Goal: Information Seeking & Learning: Learn about a topic

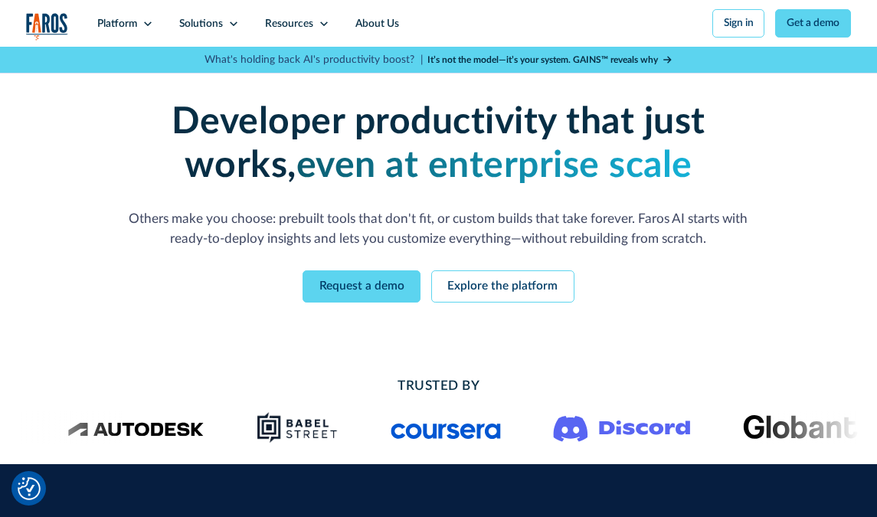
click at [392, 218] on p "Others make you choose: prebuilt tools that don't fit, or custom builds that ta…" at bounding box center [439, 229] width 632 height 40
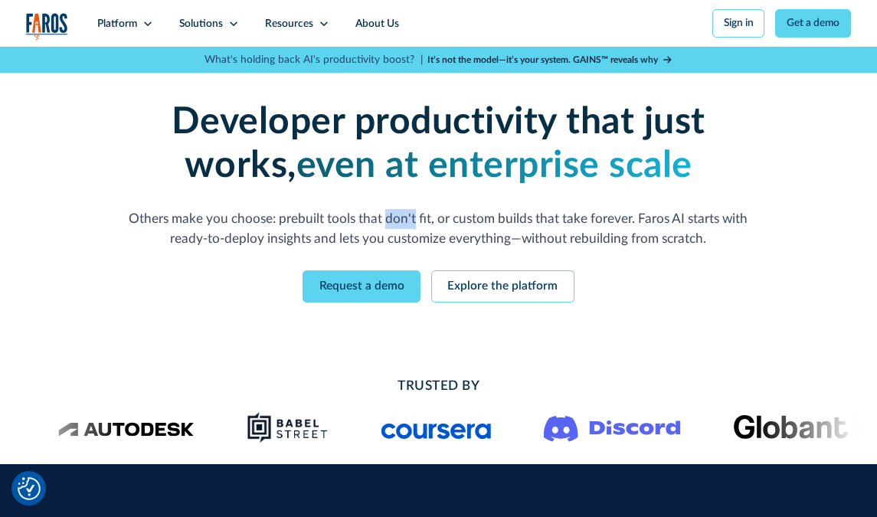
click at [392, 218] on p "Others make you choose: prebuilt tools that don't fit, or custom builds that ta…" at bounding box center [439, 229] width 632 height 40
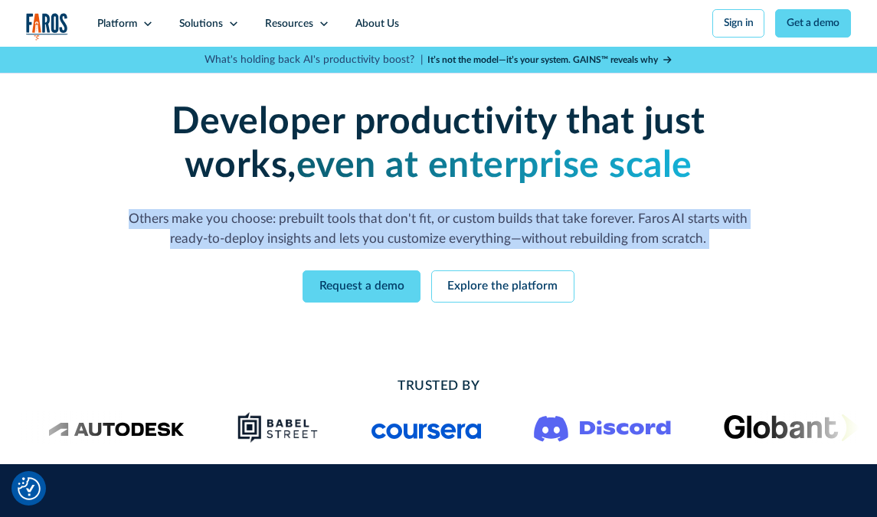
click at [392, 218] on p "Others make you choose: prebuilt tools that don't fit, or custom builds that ta…" at bounding box center [439, 229] width 632 height 40
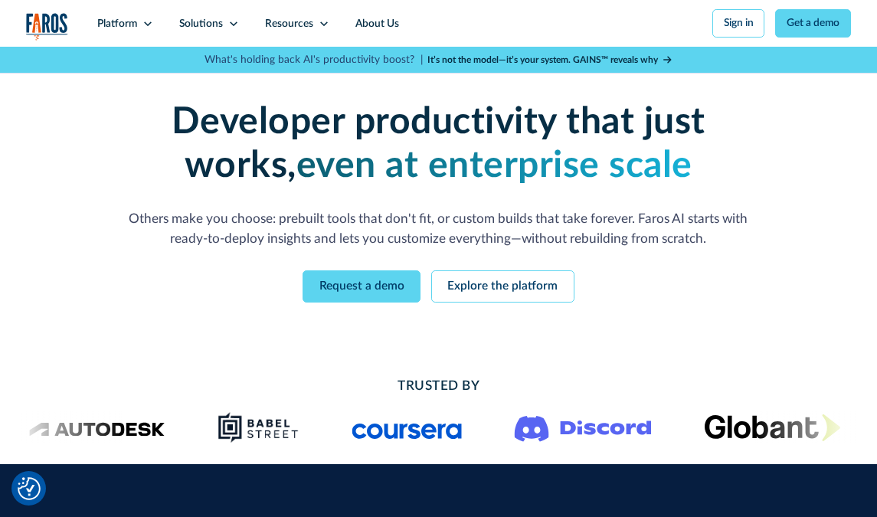
click at [436, 224] on p "Others make you choose: prebuilt tools that don't fit, or custom builds that ta…" at bounding box center [439, 229] width 632 height 40
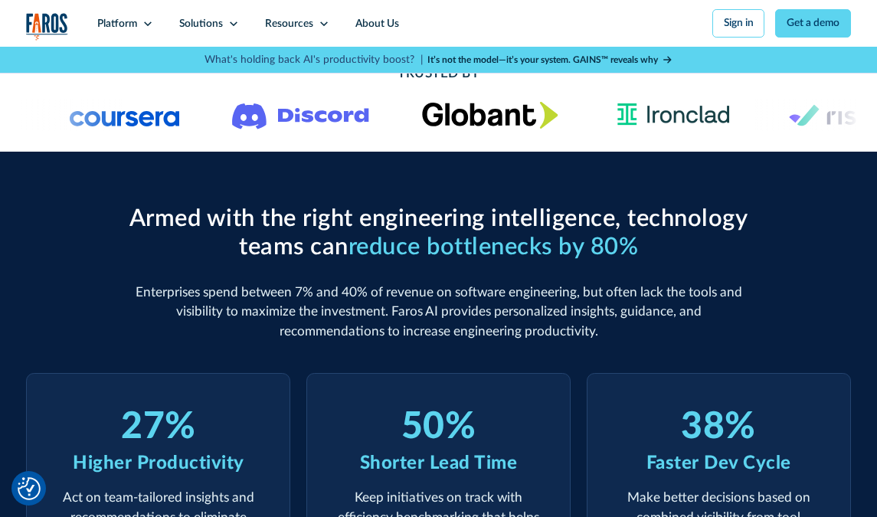
scroll to position [316, 0]
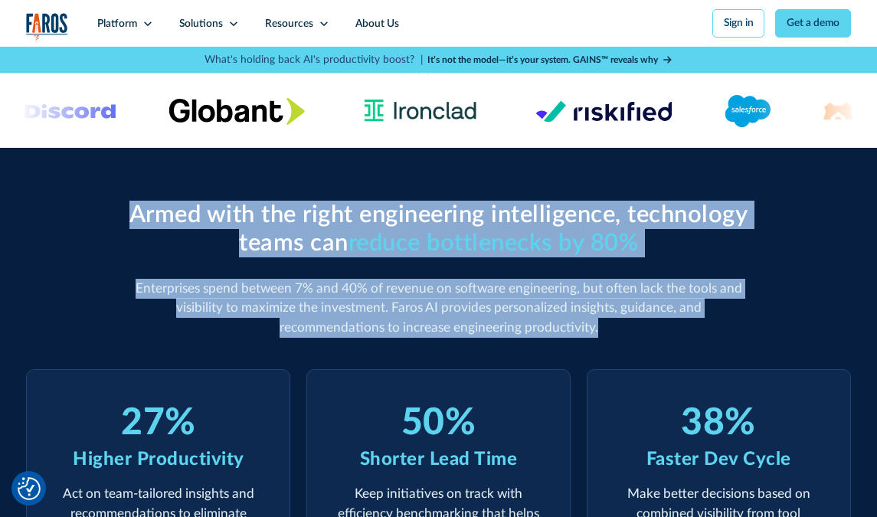
drag, startPoint x: 130, startPoint y: 209, endPoint x: 582, endPoint y: 326, distance: 467.1
click at [582, 326] on div "Armed with the right engineering intelligence, technology teams can reduce bott…" at bounding box center [439, 269] width 632 height 137
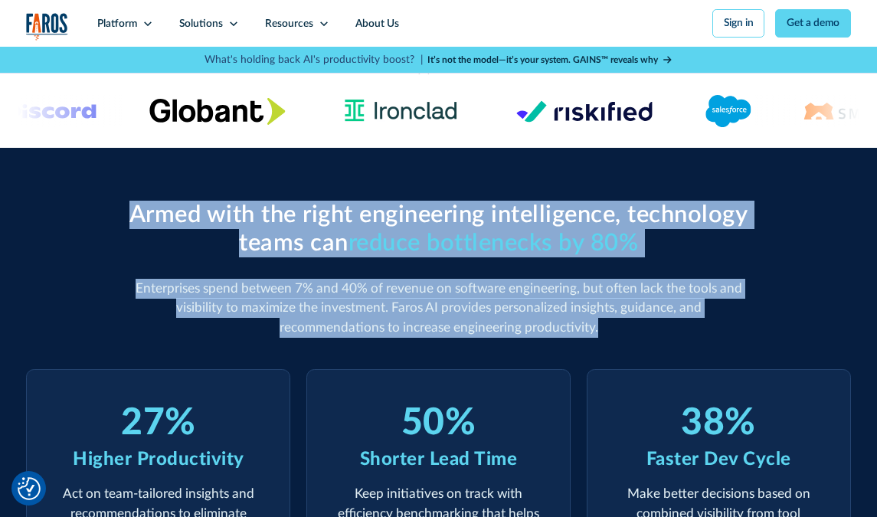
click at [582, 326] on p "Enterprises spend between 7% and 40% of revenue on software engineering, but of…" at bounding box center [439, 308] width 632 height 59
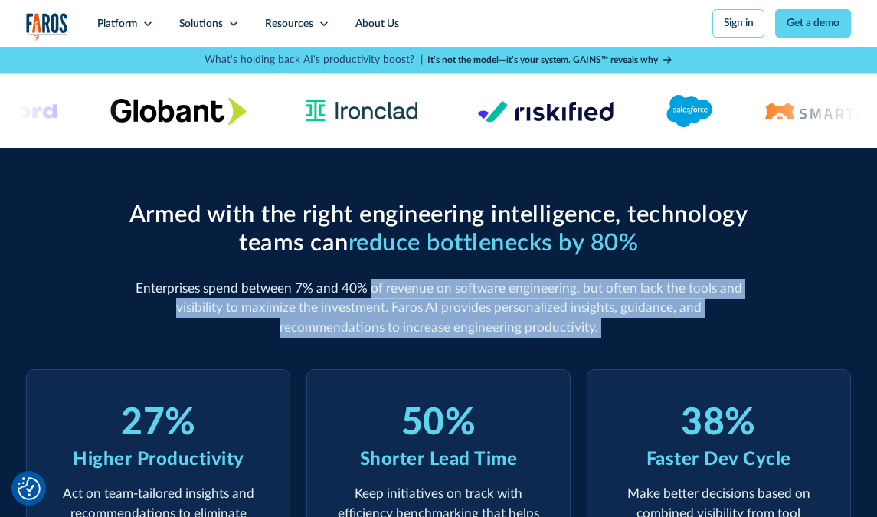
drag, startPoint x: 582, startPoint y: 326, endPoint x: 377, endPoint y: 296, distance: 206.9
click at [377, 296] on p "Enterprises spend between 7% and 40% of revenue on software engineering, but of…" at bounding box center [439, 308] width 632 height 59
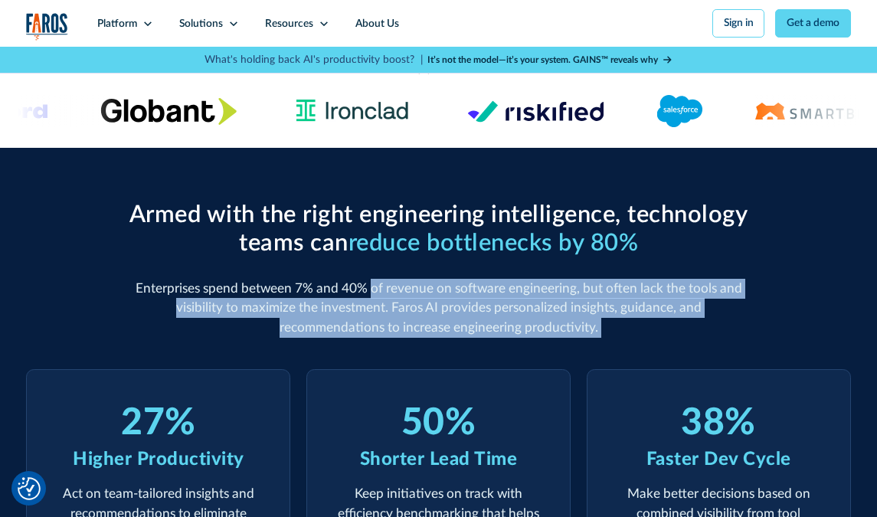
click at [377, 296] on p "Enterprises spend between 7% and 40% of revenue on software engineering, but of…" at bounding box center [439, 308] width 632 height 59
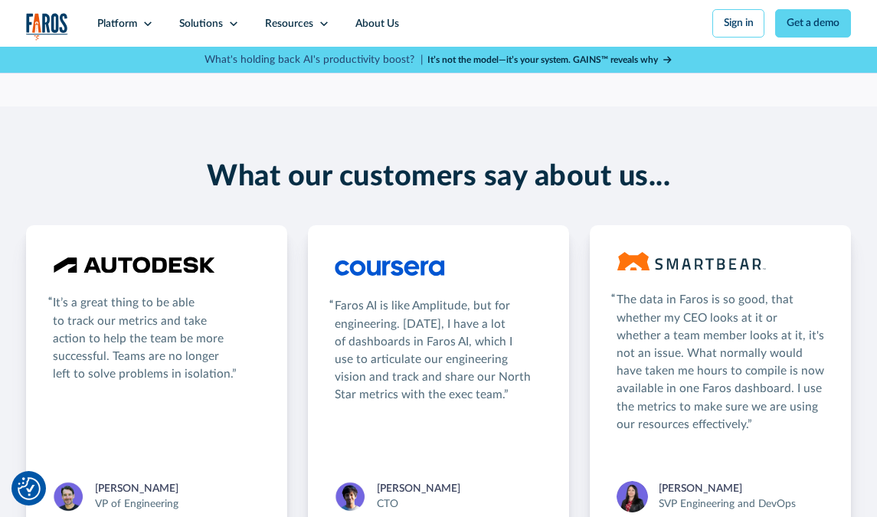
scroll to position [2258, 0]
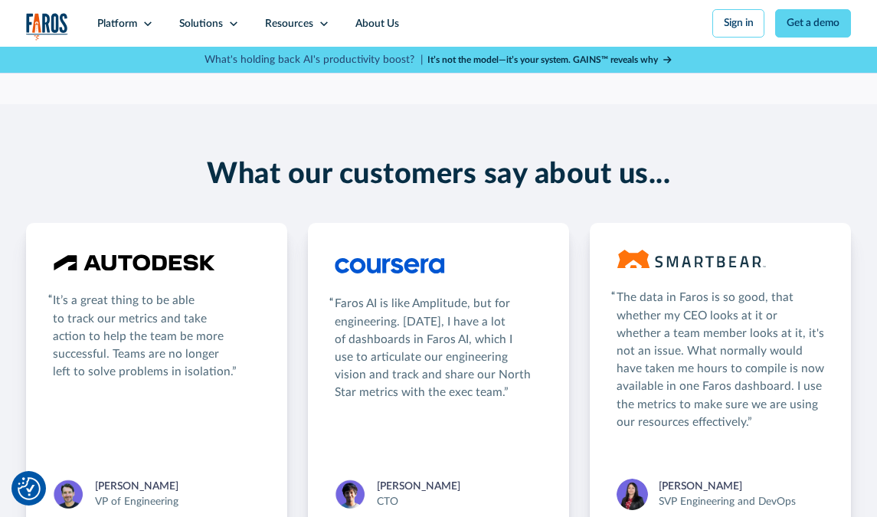
click at [432, 308] on div "Faros AI is like Amplitude, but for engineering. [DATE], I have a lot of dashbo…" at bounding box center [439, 348] width 208 height 107
copy div "Amplitude"
click at [160, 195] on div "What our customers say about us... It’s a great thing to be able to track our m…" at bounding box center [438, 347] width 825 height 380
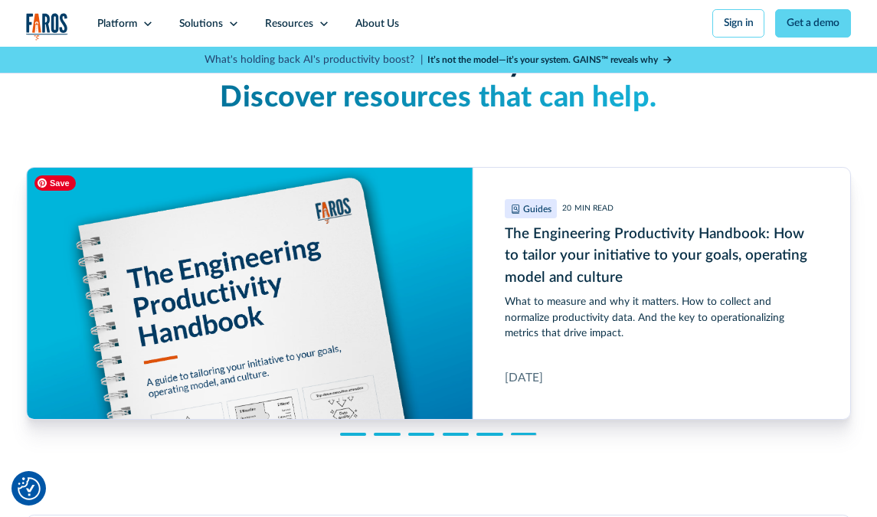
scroll to position [3173, 0]
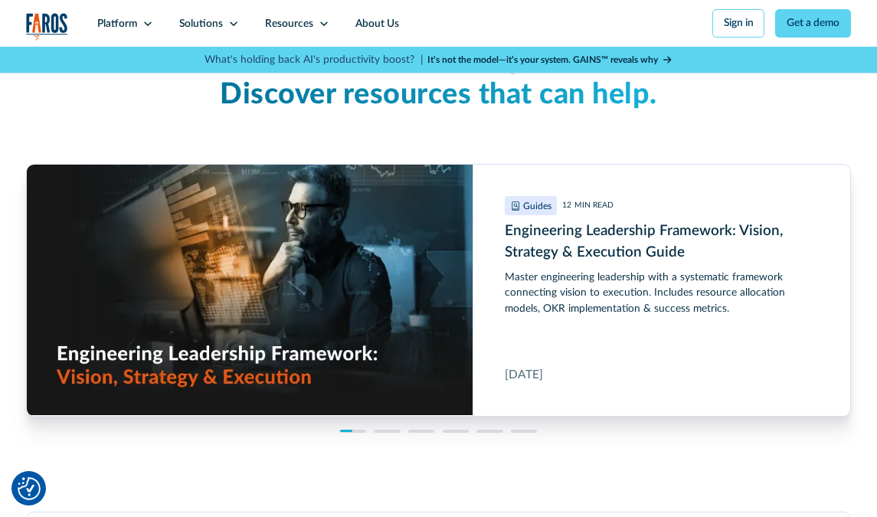
click at [348, 431] on div at bounding box center [346, 431] width 12 height 2
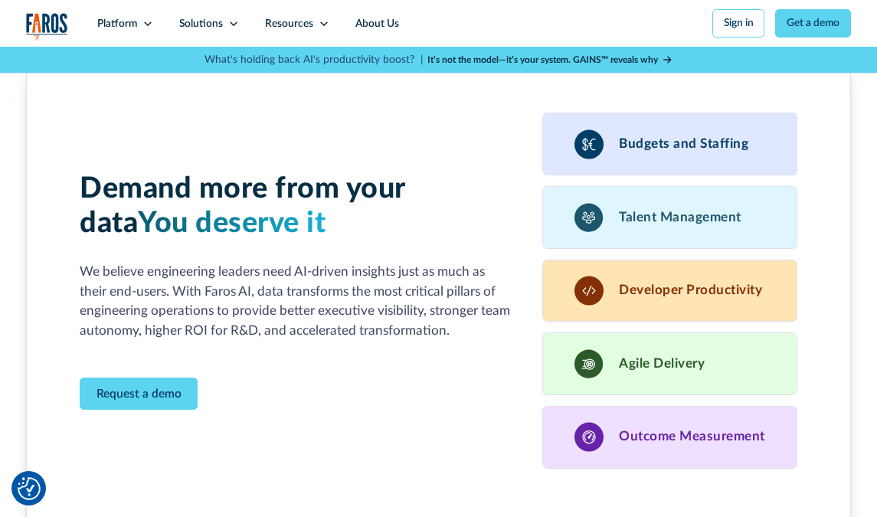
scroll to position [3629, 0]
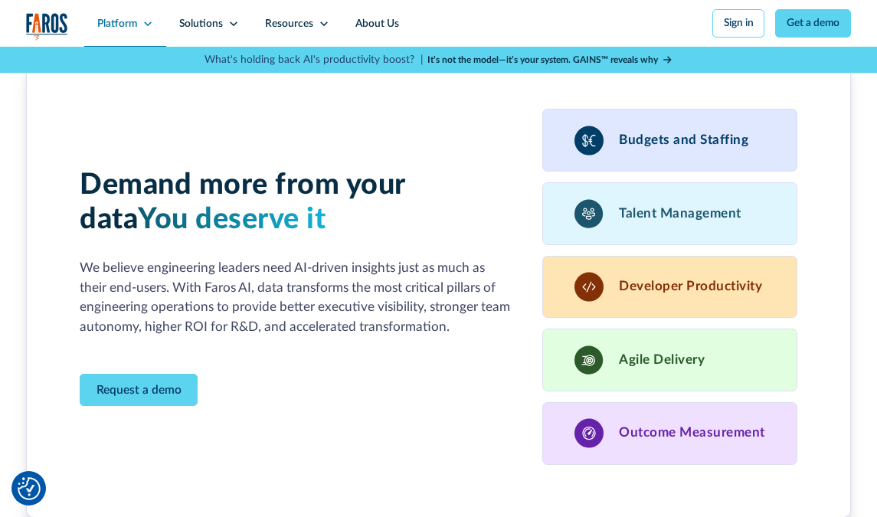
click at [154, 23] on div "Platform" at bounding box center [125, 23] width 82 height 47
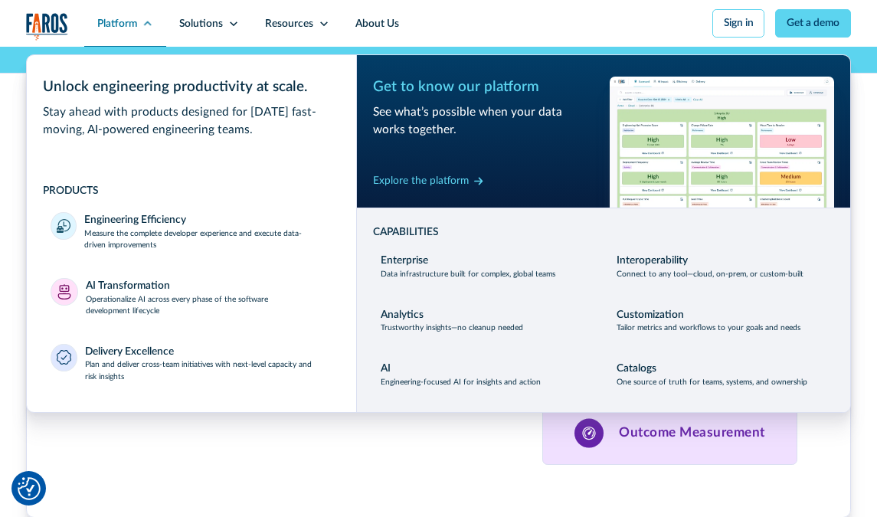
click at [154, 23] on div "Platform" at bounding box center [125, 23] width 82 height 47
